Goal: Complete application form

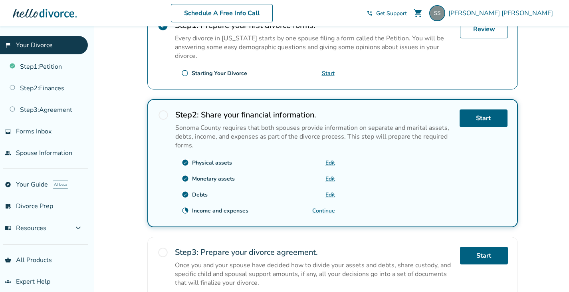
scroll to position [202, 0]
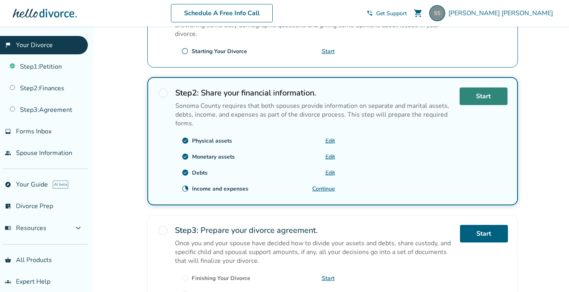
click at [487, 98] on link "Start" at bounding box center [484, 96] width 48 height 18
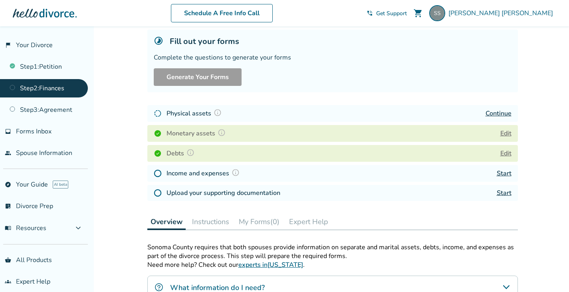
scroll to position [48, 0]
click at [506, 172] on link "Start" at bounding box center [504, 173] width 15 height 9
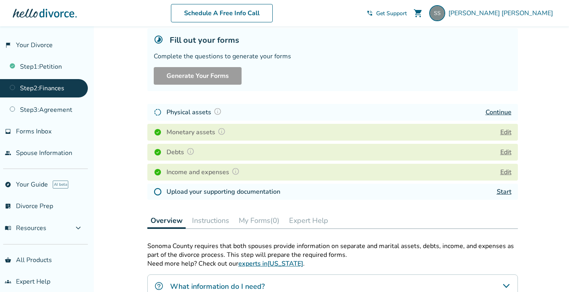
scroll to position [50, 0]
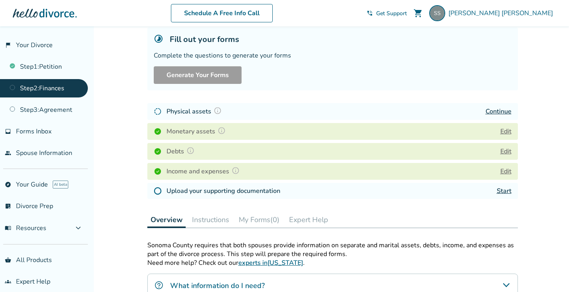
click at [501, 191] on link "Start" at bounding box center [504, 191] width 15 height 9
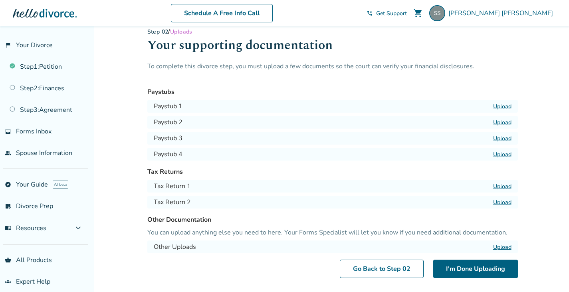
scroll to position [11, 0]
click at [507, 186] on label "Upload" at bounding box center [502, 187] width 18 height 8
click at [0, 0] on input "Upload" at bounding box center [0, 0] width 0 height 0
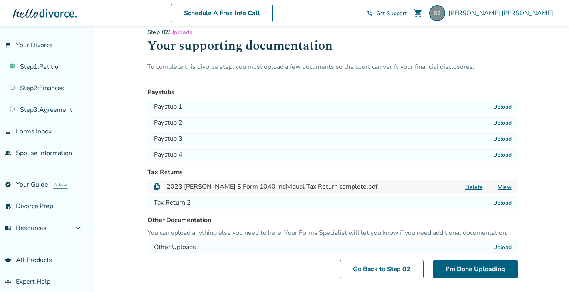
click at [504, 202] on label "Upload" at bounding box center [502, 203] width 18 height 8
click at [0, 0] on input "Upload" at bounding box center [0, 0] width 0 height 0
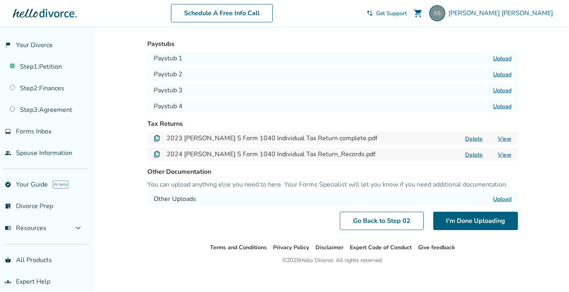
scroll to position [0, 0]
